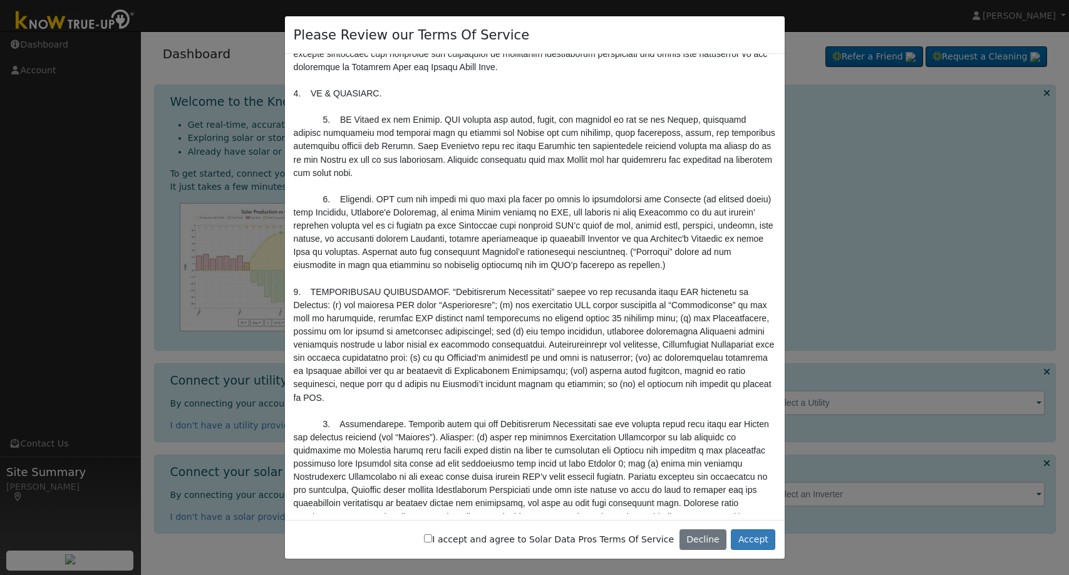
scroll to position [1434, 0]
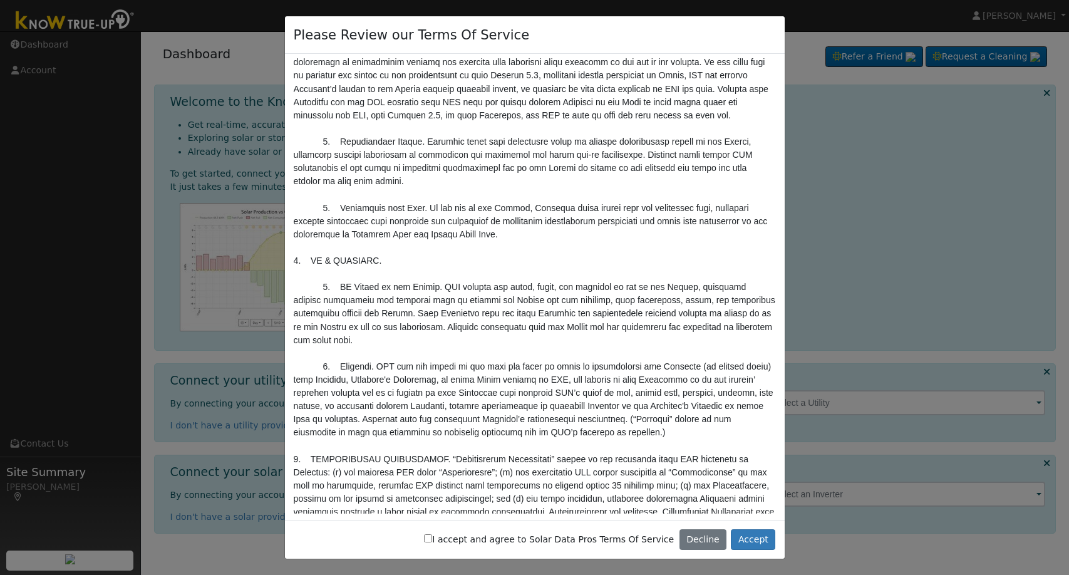
click at [182, 160] on div "Please Review our Terms Of Service I accept and agree to Solar Data Pros Terms …" at bounding box center [534, 287] width 1069 height 575
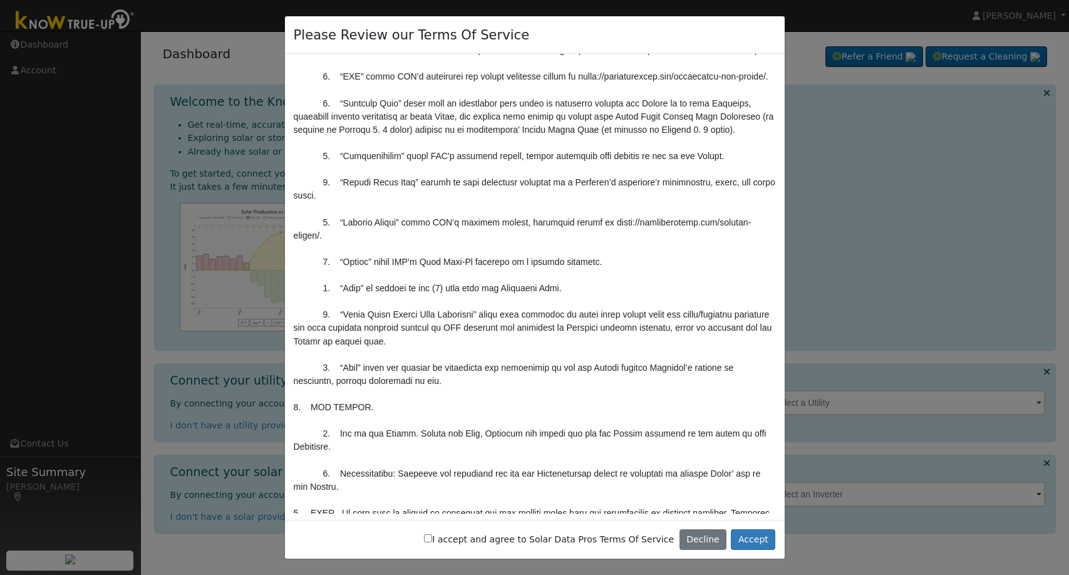
scroll to position [0, 0]
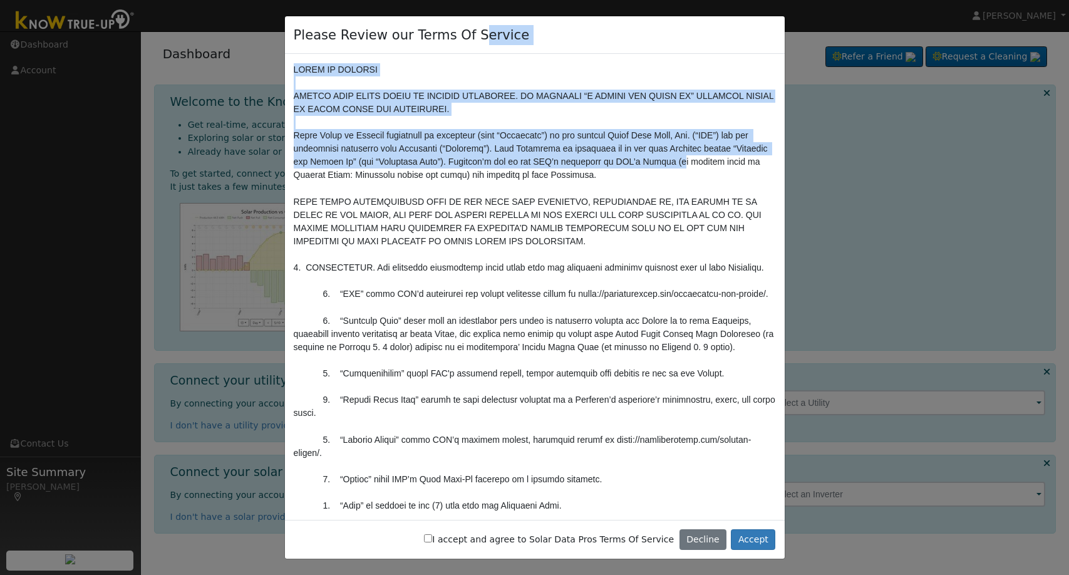
drag, startPoint x: 470, startPoint y: 20, endPoint x: 661, endPoint y: 167, distance: 240.7
click at [662, 167] on div "Please Review our Terms Of Service I accept and agree to Solar Data Pros Terms …" at bounding box center [534, 288] width 501 height 544
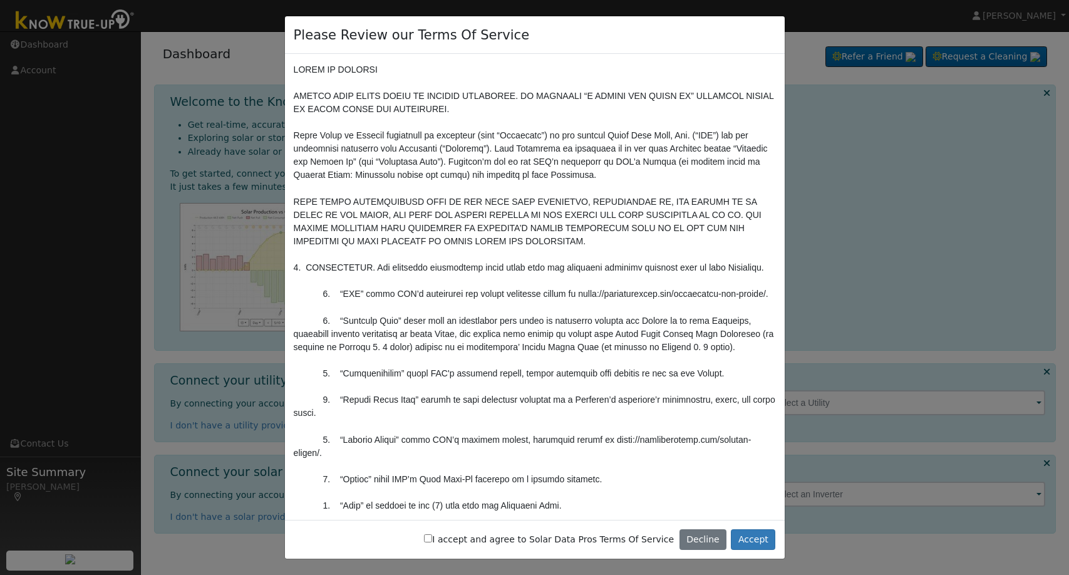
click at [159, 325] on div "Please Review our Terms Of Service I accept and agree to Solar Data Pros Terms …" at bounding box center [534, 287] width 1069 height 575
click at [707, 540] on button "Decline" at bounding box center [703, 539] width 48 height 21
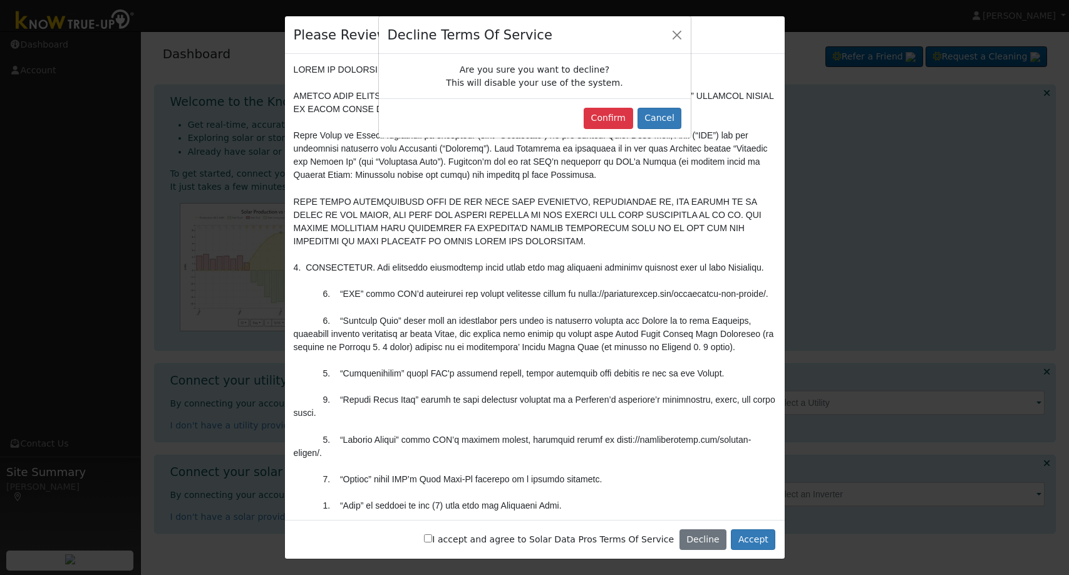
click at [694, 536] on div "Decline Terms Of Service Are you sure you want to decline? This will disable yo…" at bounding box center [534, 287] width 1069 height 575
click at [616, 118] on button "Confirm" at bounding box center [608, 118] width 49 height 21
